Goal: Find contact information: Find contact information

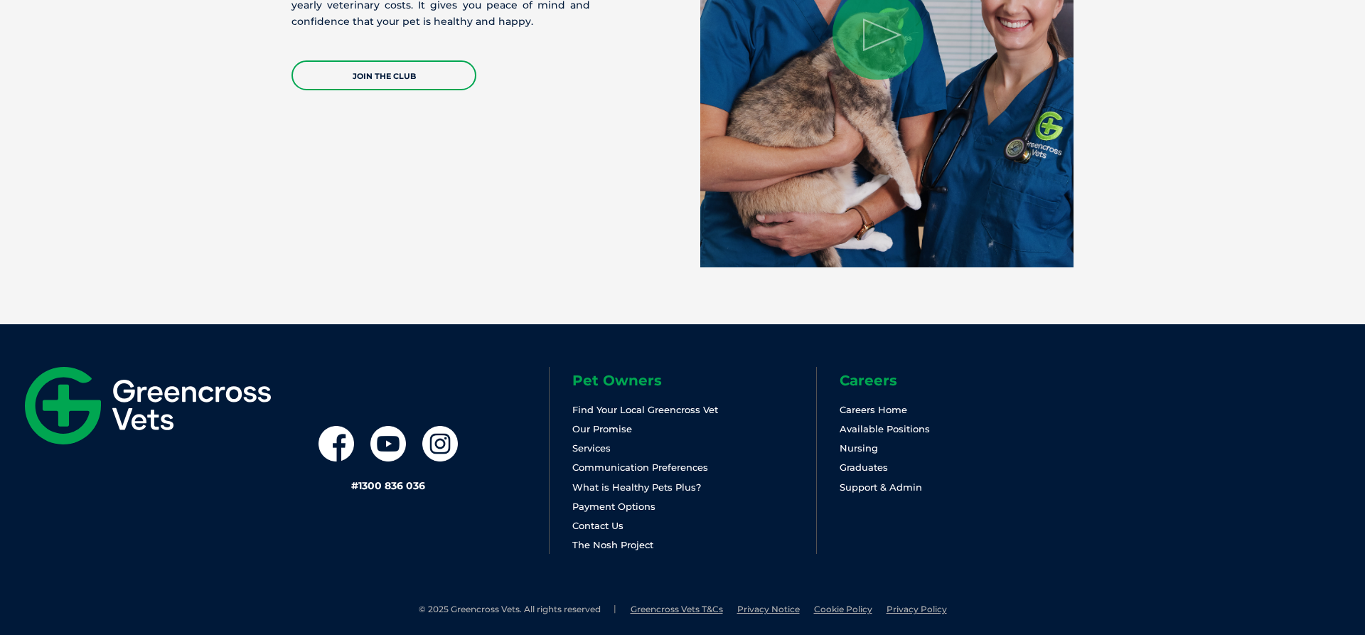
scroll to position [2981, 0]
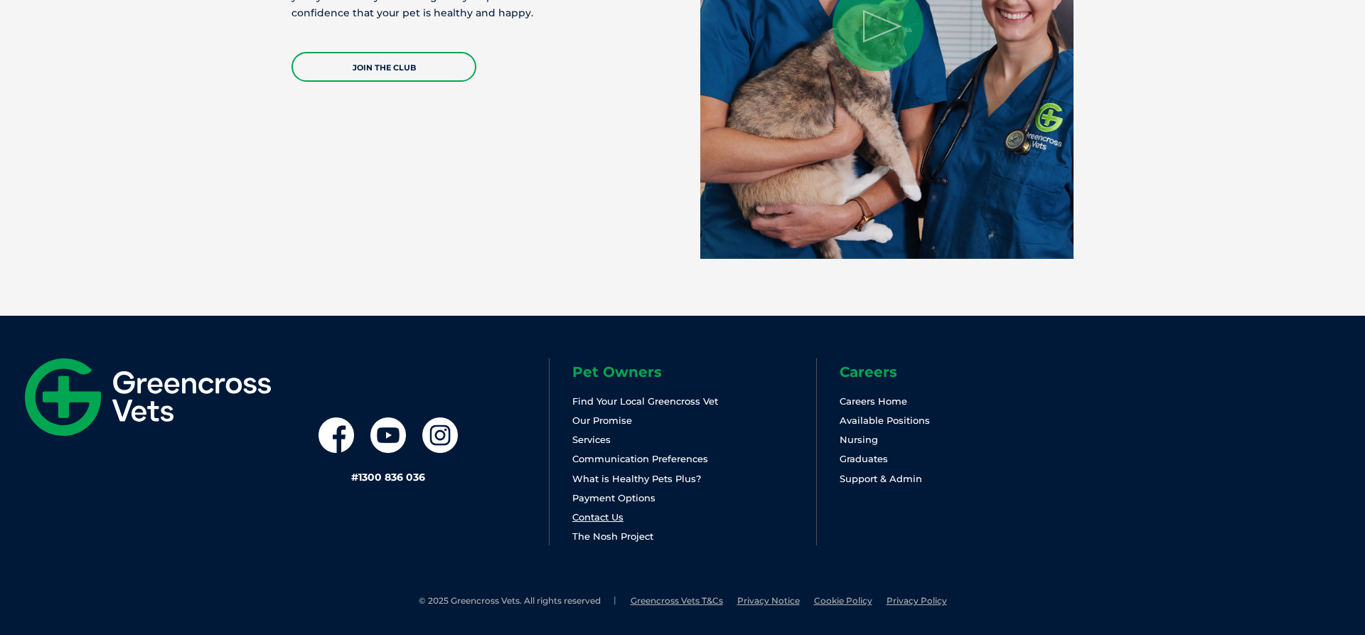
click at [598, 519] on link "Contact Us" at bounding box center [597, 516] width 51 height 11
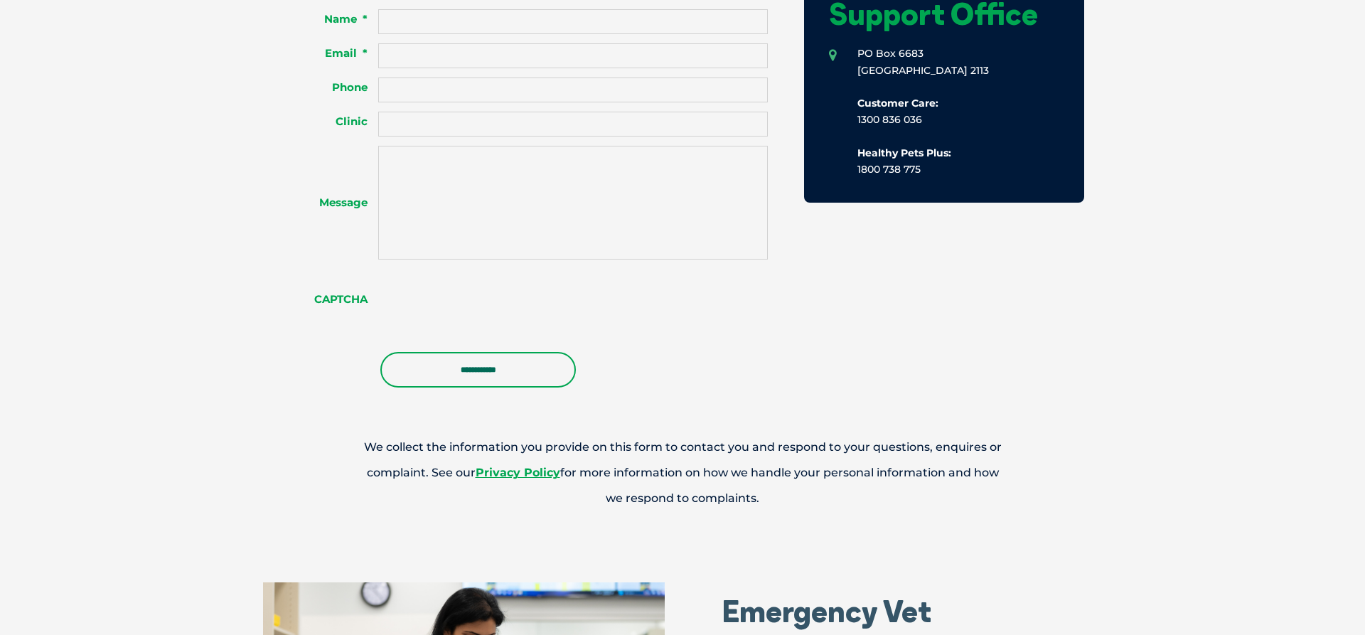
scroll to position [1523, 0]
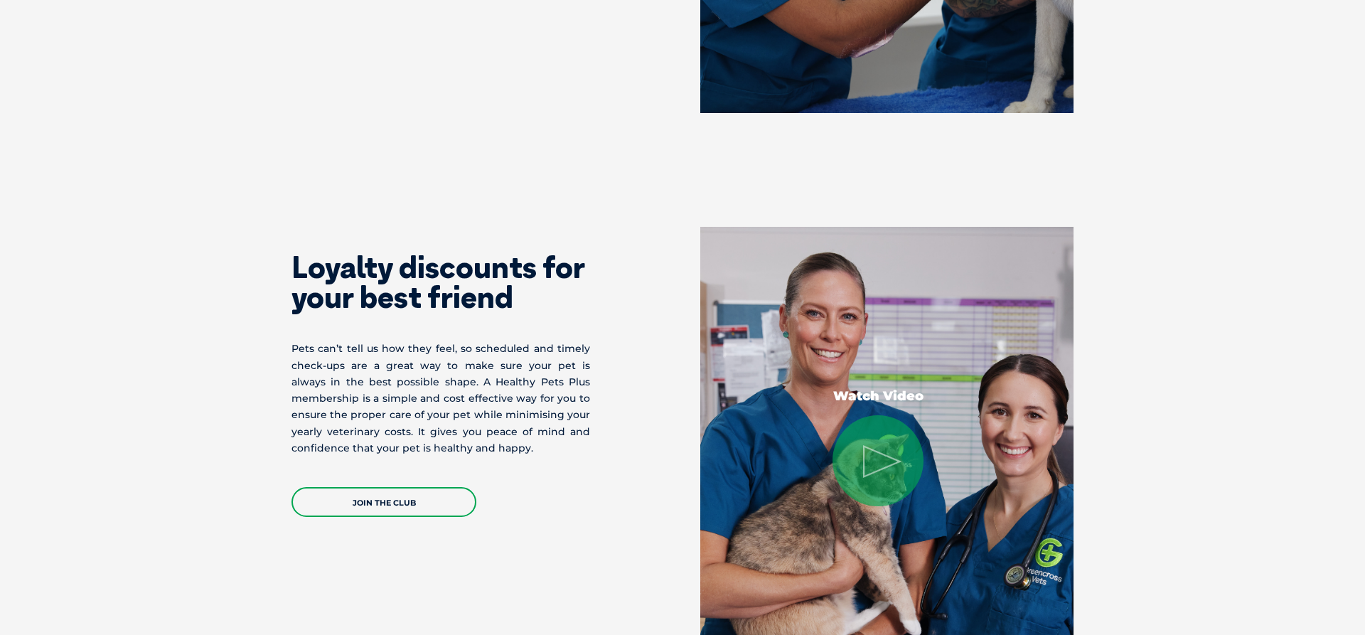
scroll to position [2474, 0]
